Goal: Transaction & Acquisition: Book appointment/travel/reservation

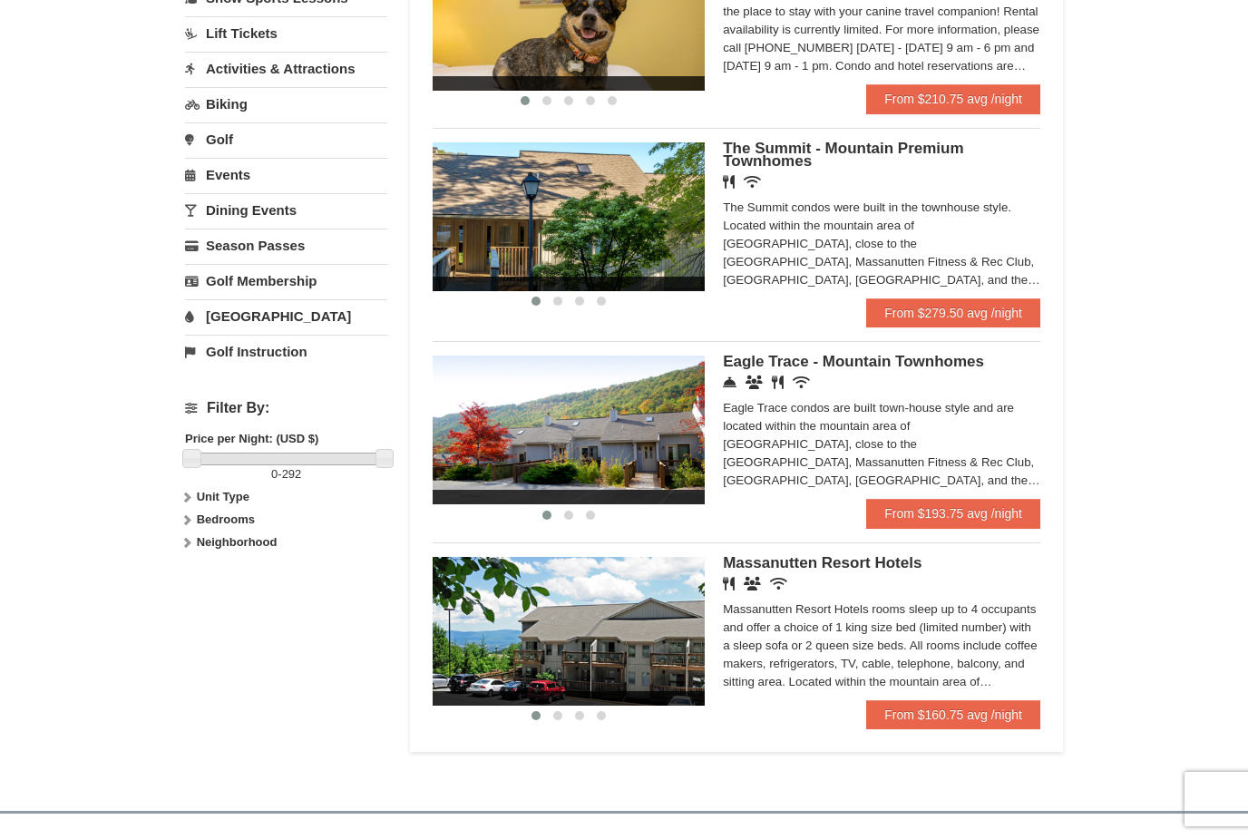
scroll to position [466, 0]
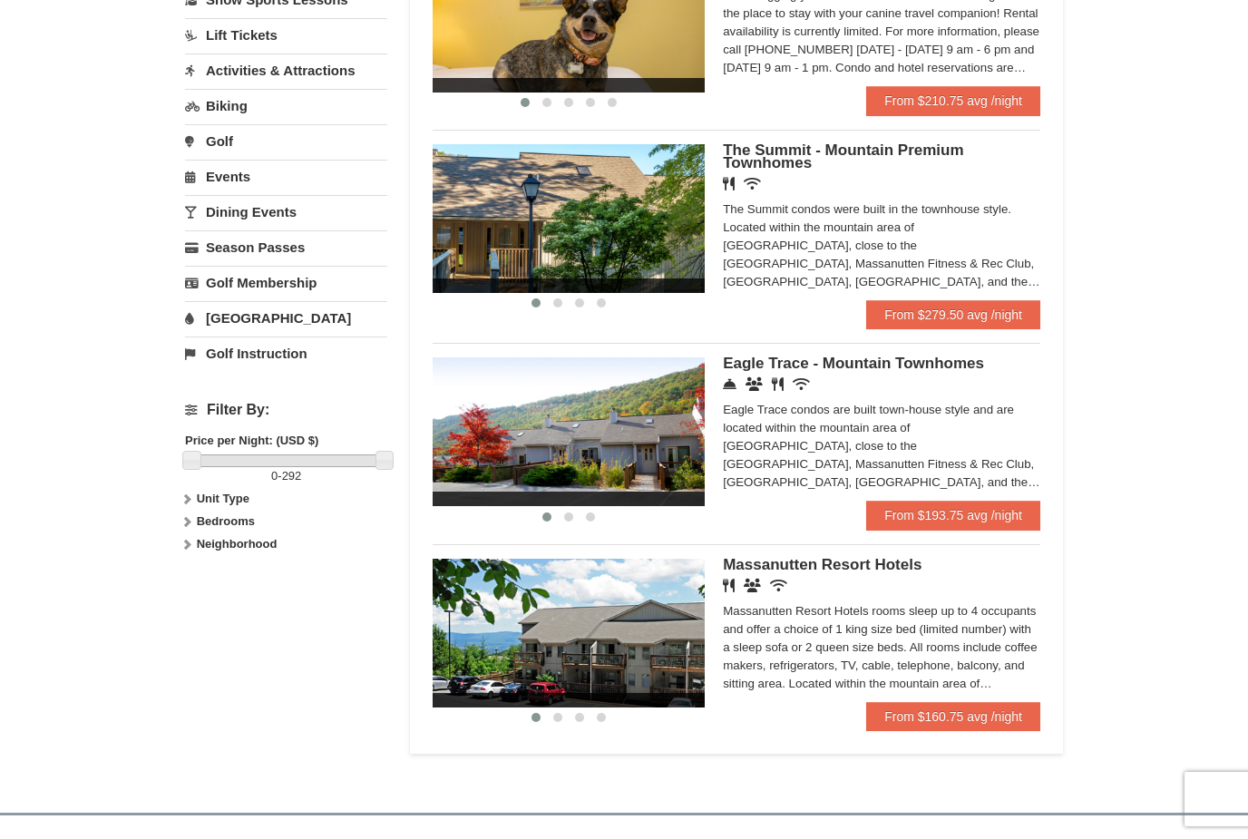
click at [729, 385] on icon at bounding box center [730, 384] width 14 height 14
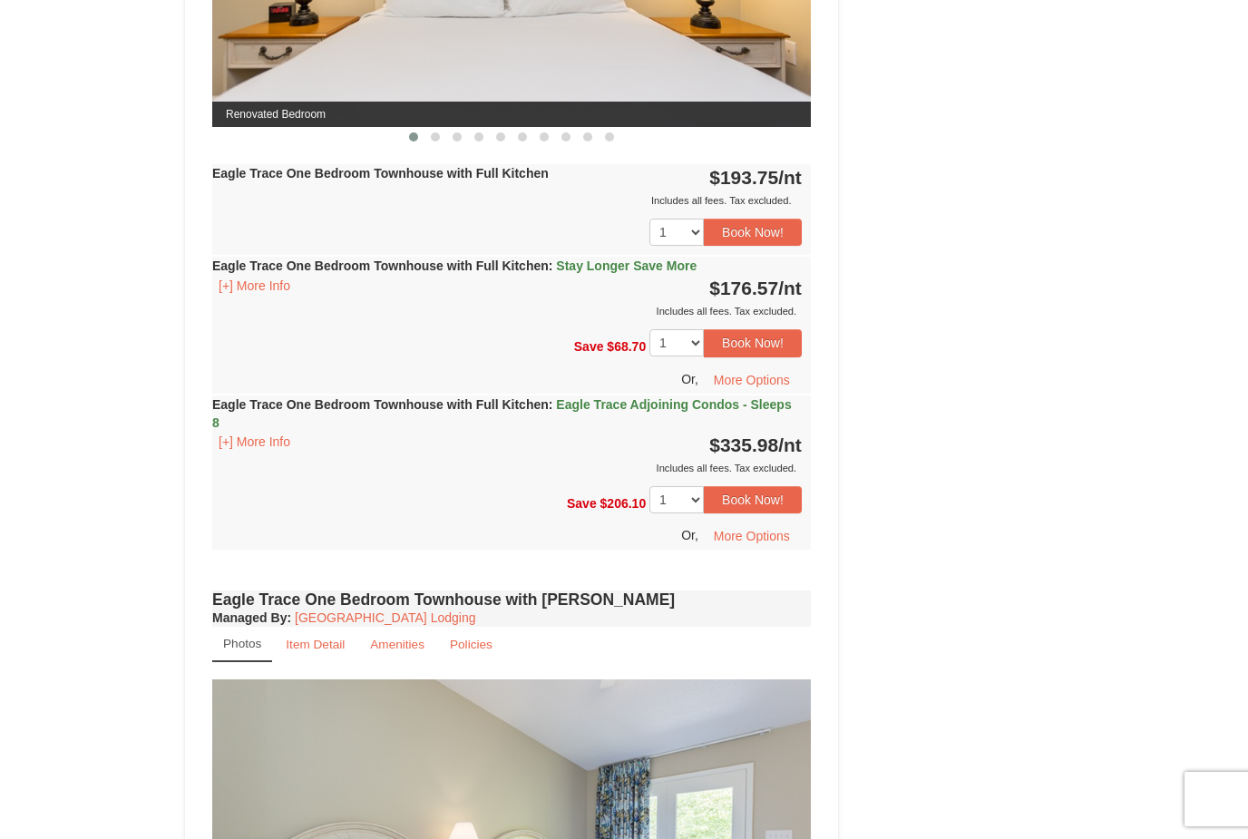
scroll to position [988, 0]
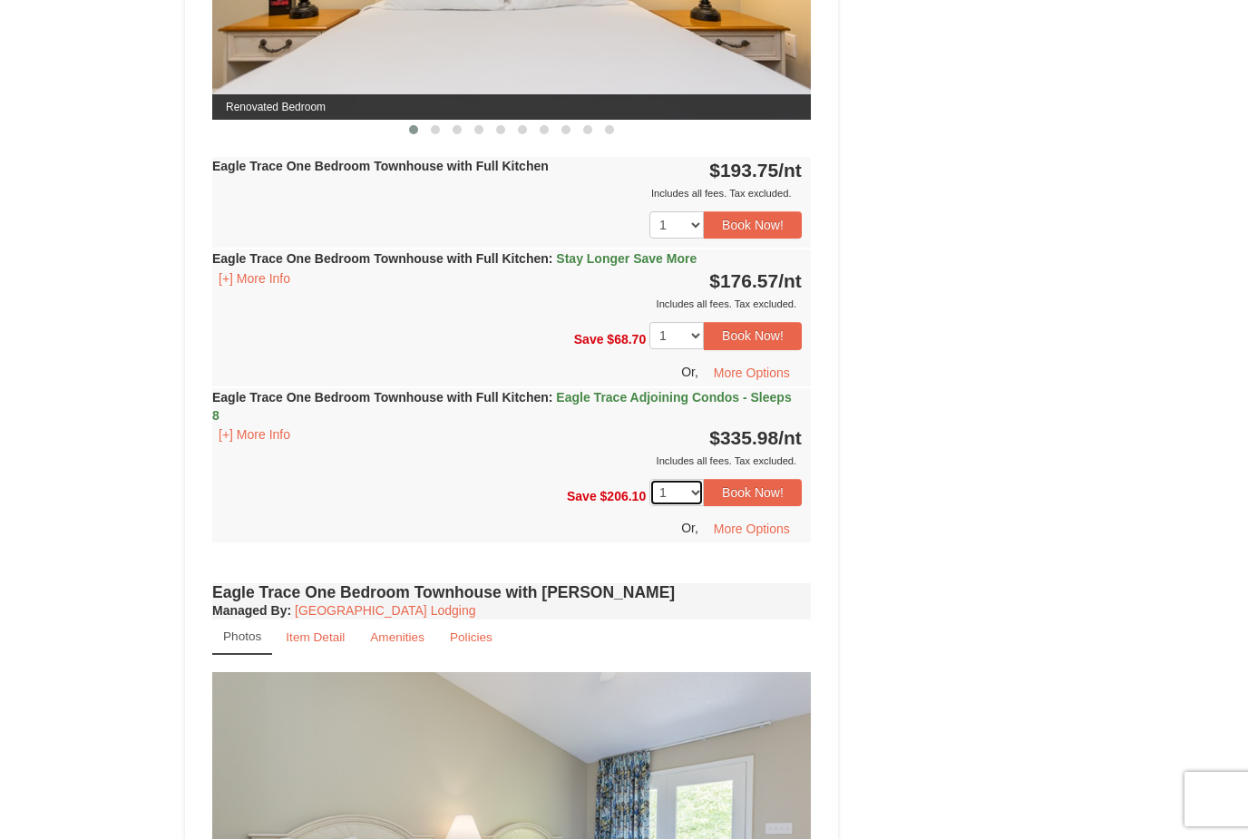
click at [660, 495] on select "1 2 3 4 5 6 7 8 9 10" at bounding box center [677, 492] width 54 height 27
click at [743, 489] on button "Book Now!" at bounding box center [753, 493] width 98 height 27
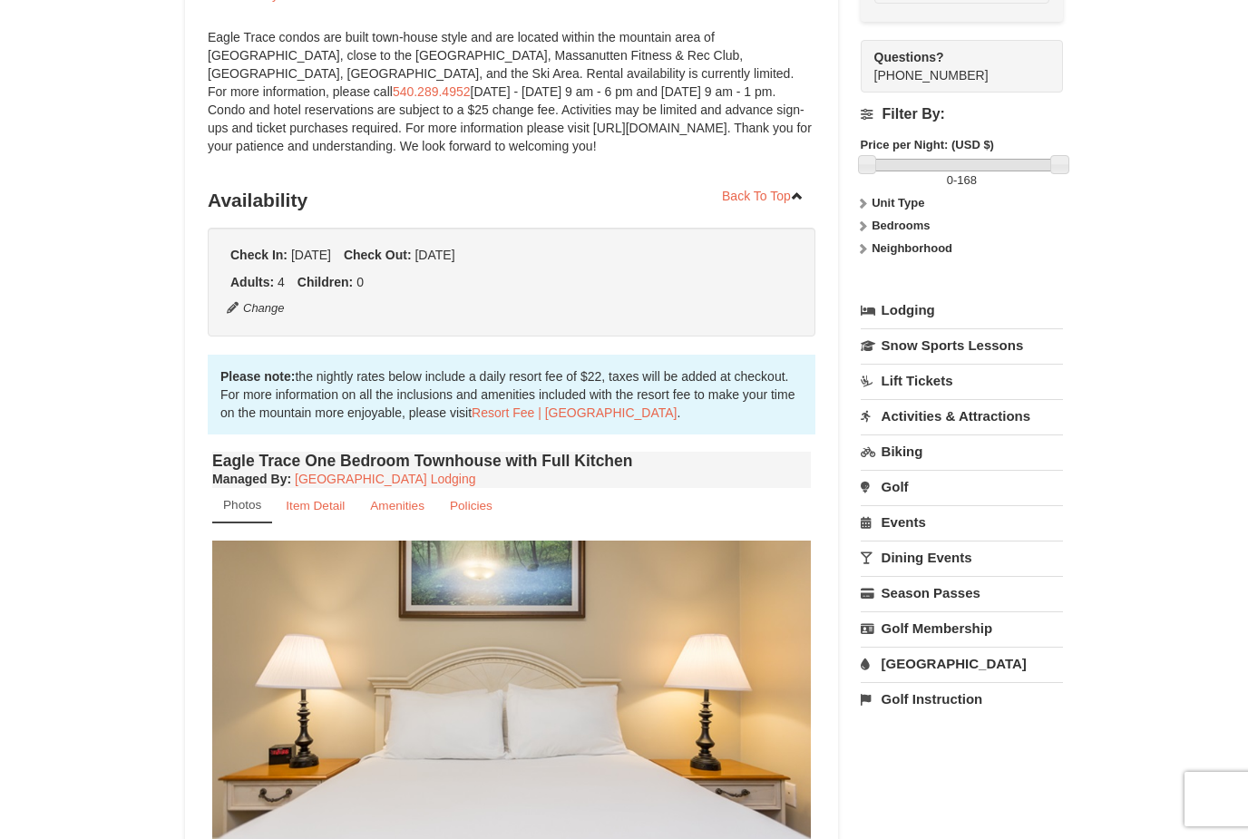
scroll to position [177, 0]
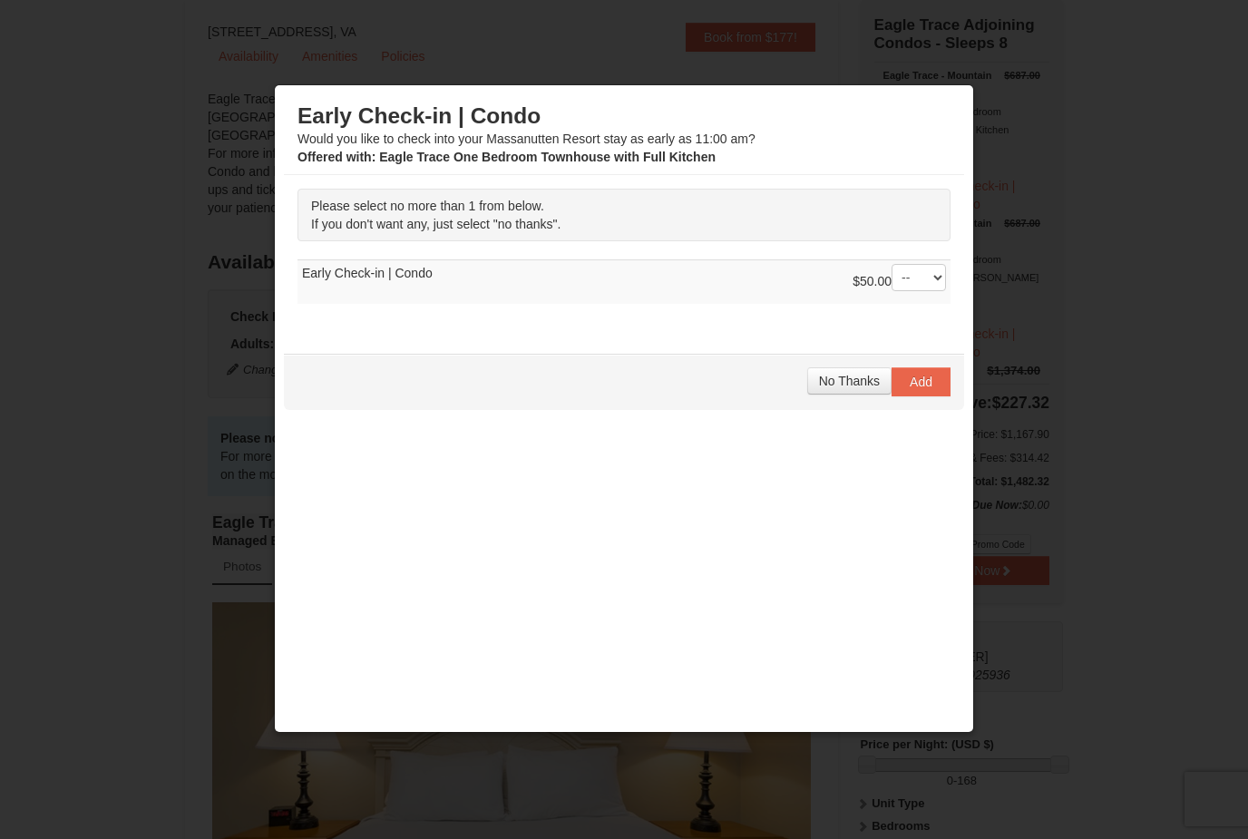
click at [38, 774] on div at bounding box center [624, 419] width 1248 height 839
click at [855, 382] on span "No Thanks" at bounding box center [849, 381] width 61 height 15
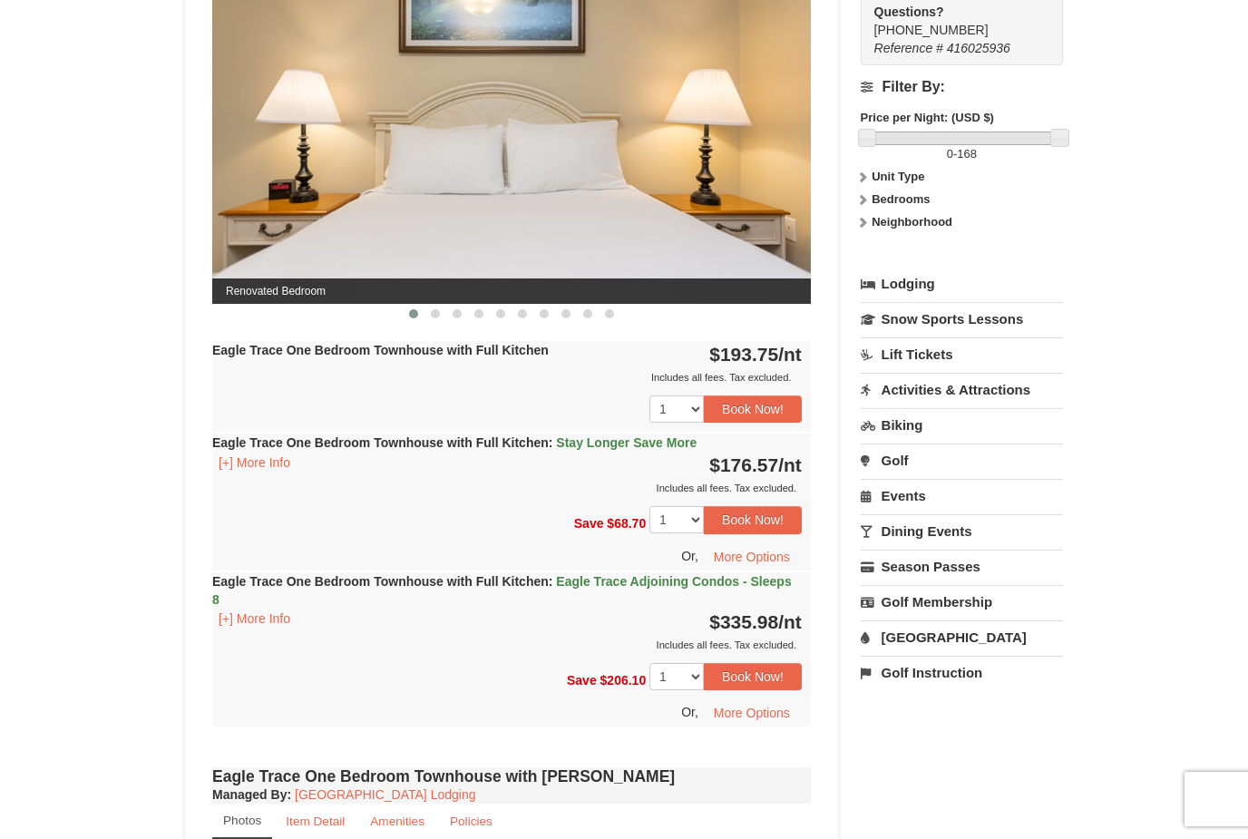
scroll to position [803, 0]
click at [916, 200] on strong "Bedrooms" at bounding box center [901, 200] width 58 height 14
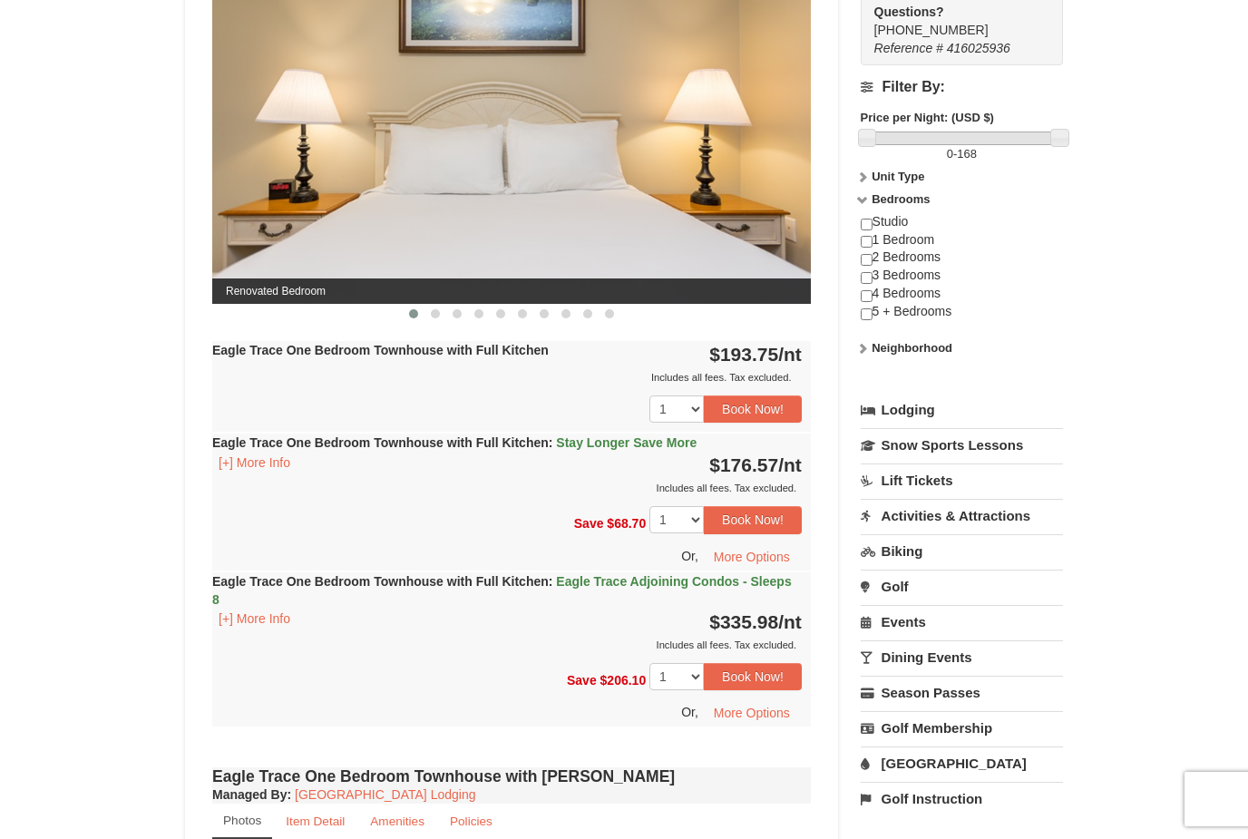
click at [871, 294] on input "checkbox" at bounding box center [867, 296] width 12 height 12
checkbox input "true"
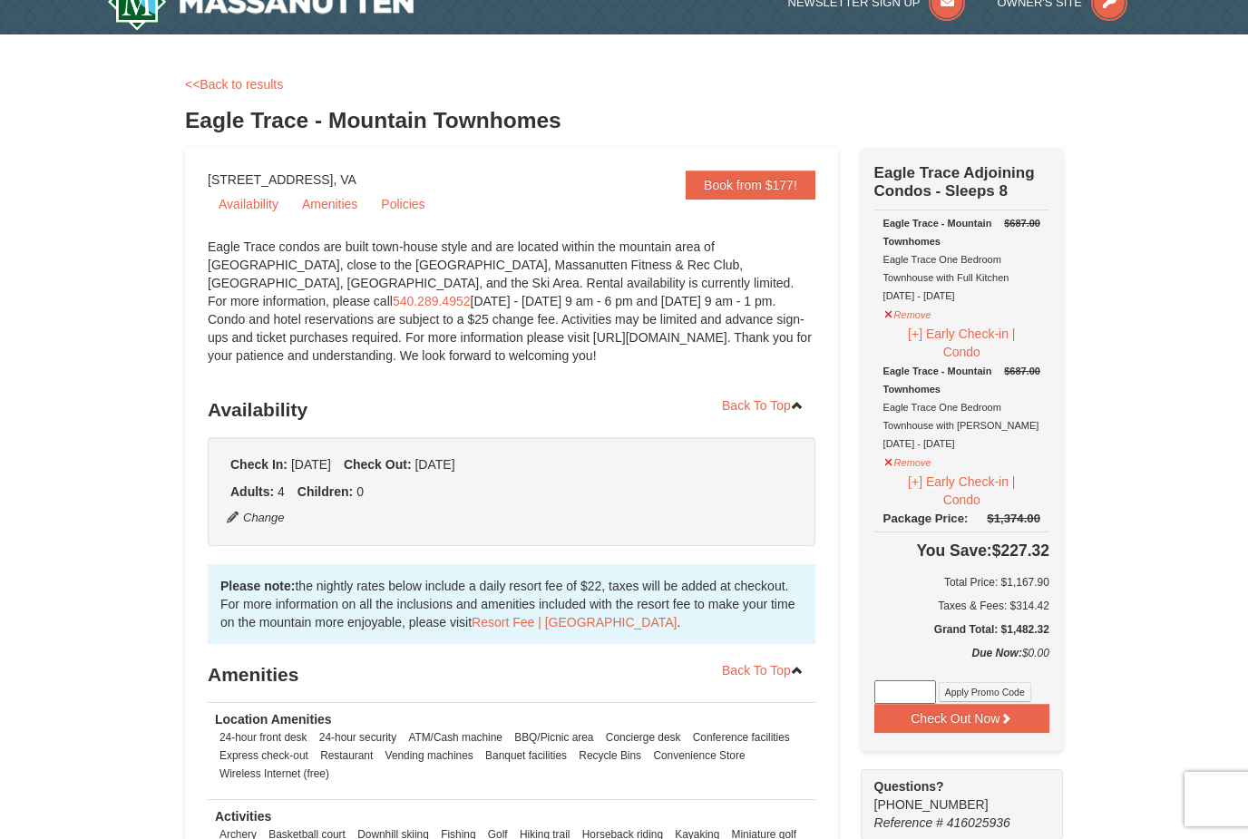
scroll to position [0, 0]
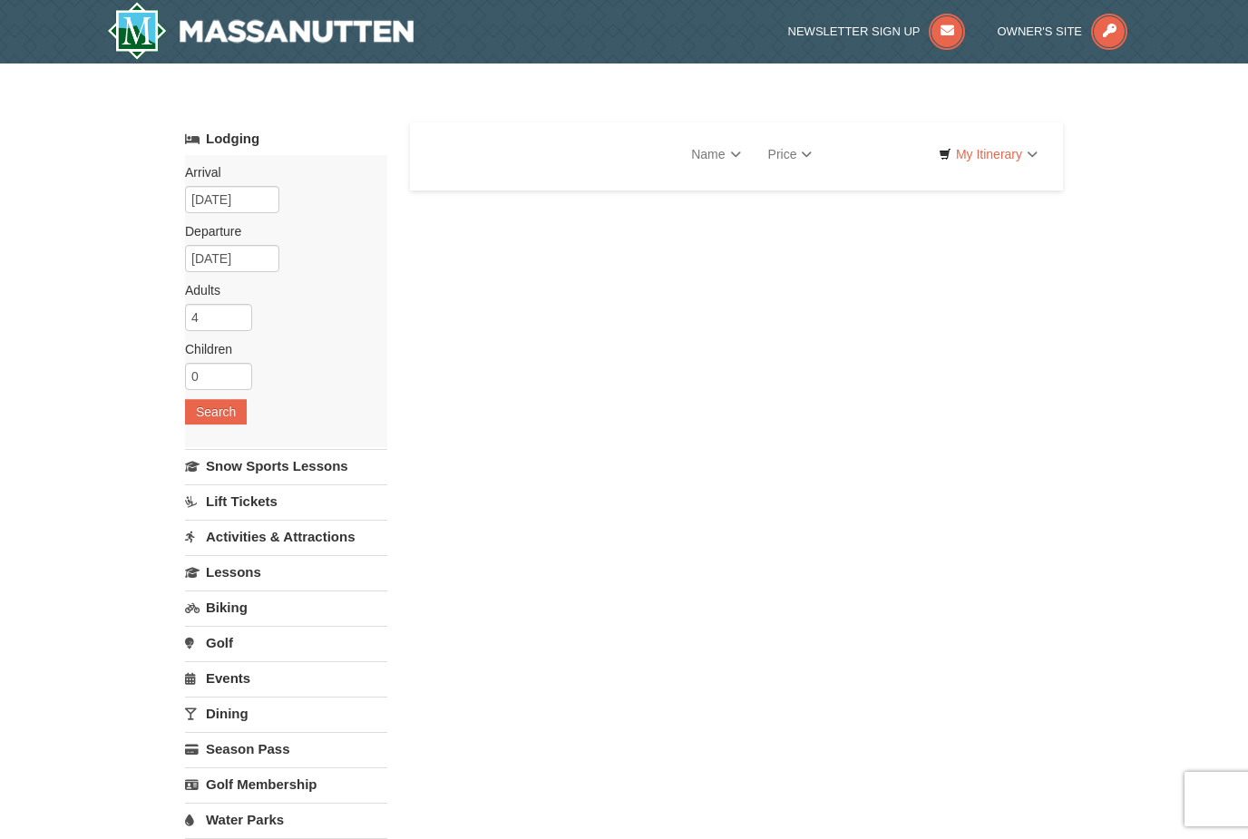
select select "9"
